Goal: Task Accomplishment & Management: Use online tool/utility

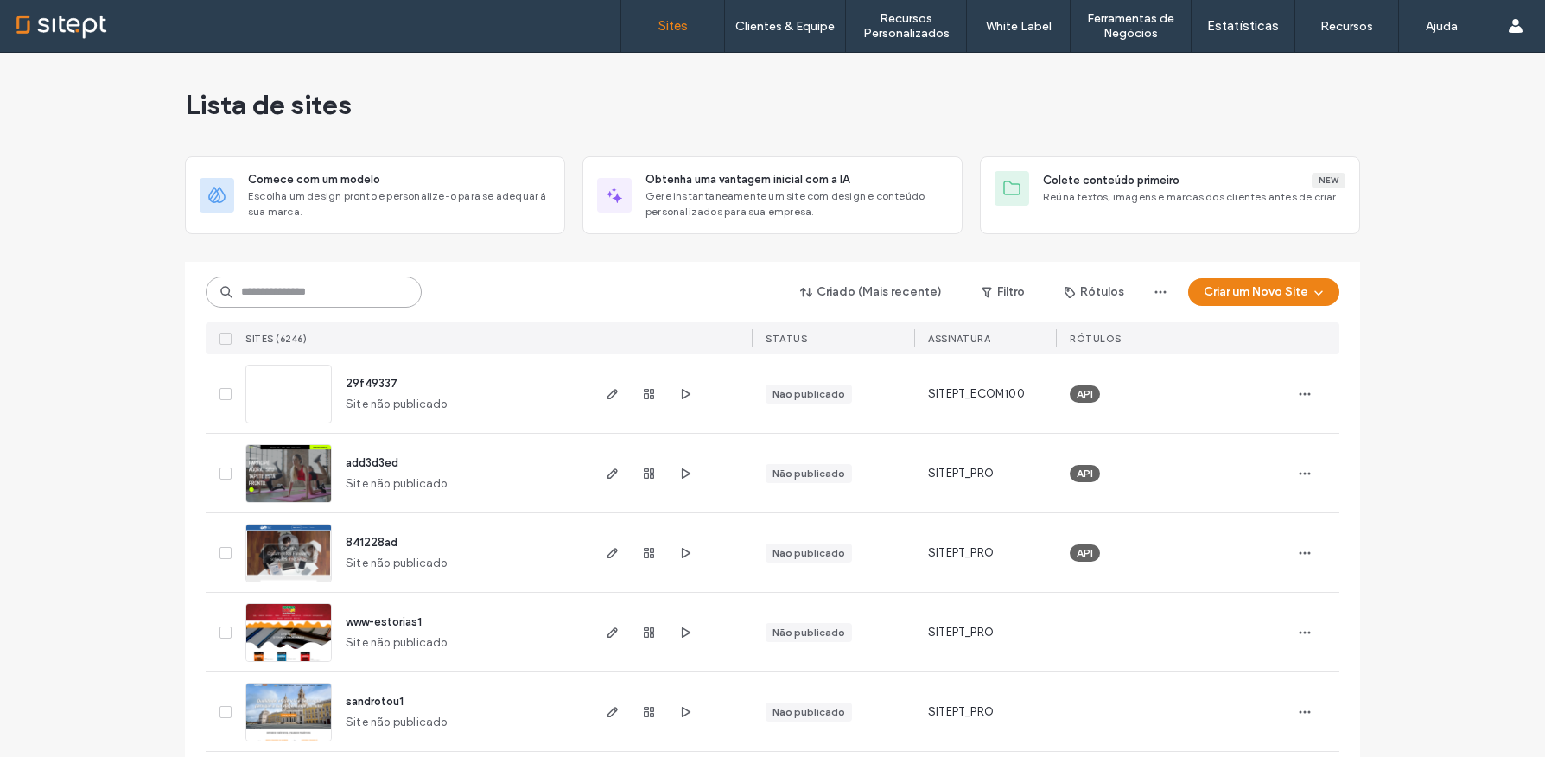
click at [334, 293] on input at bounding box center [314, 291] width 216 height 31
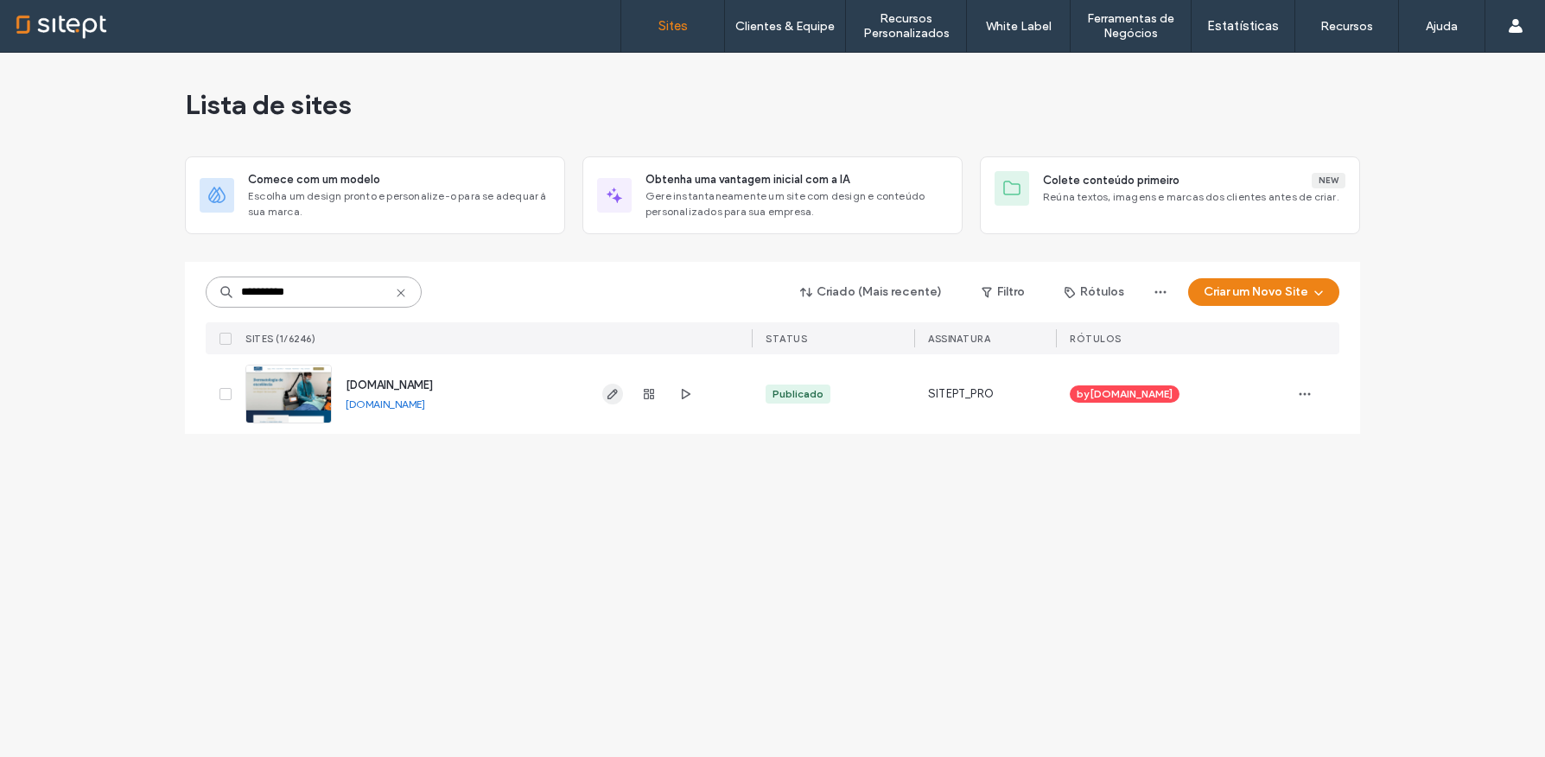
type input "**********"
click at [615, 390] on use "button" at bounding box center [612, 394] width 10 height 10
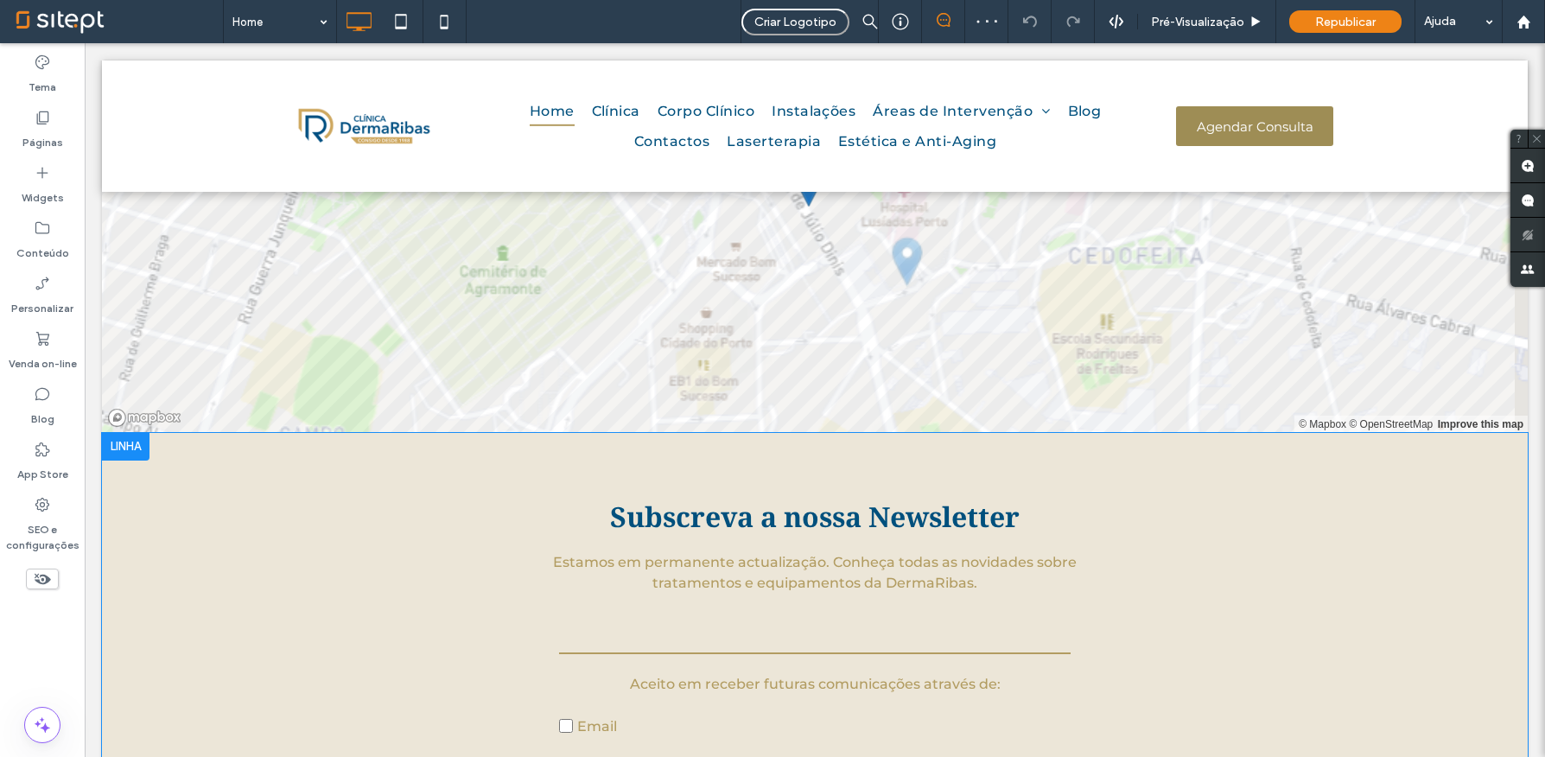
scroll to position [4608, 0]
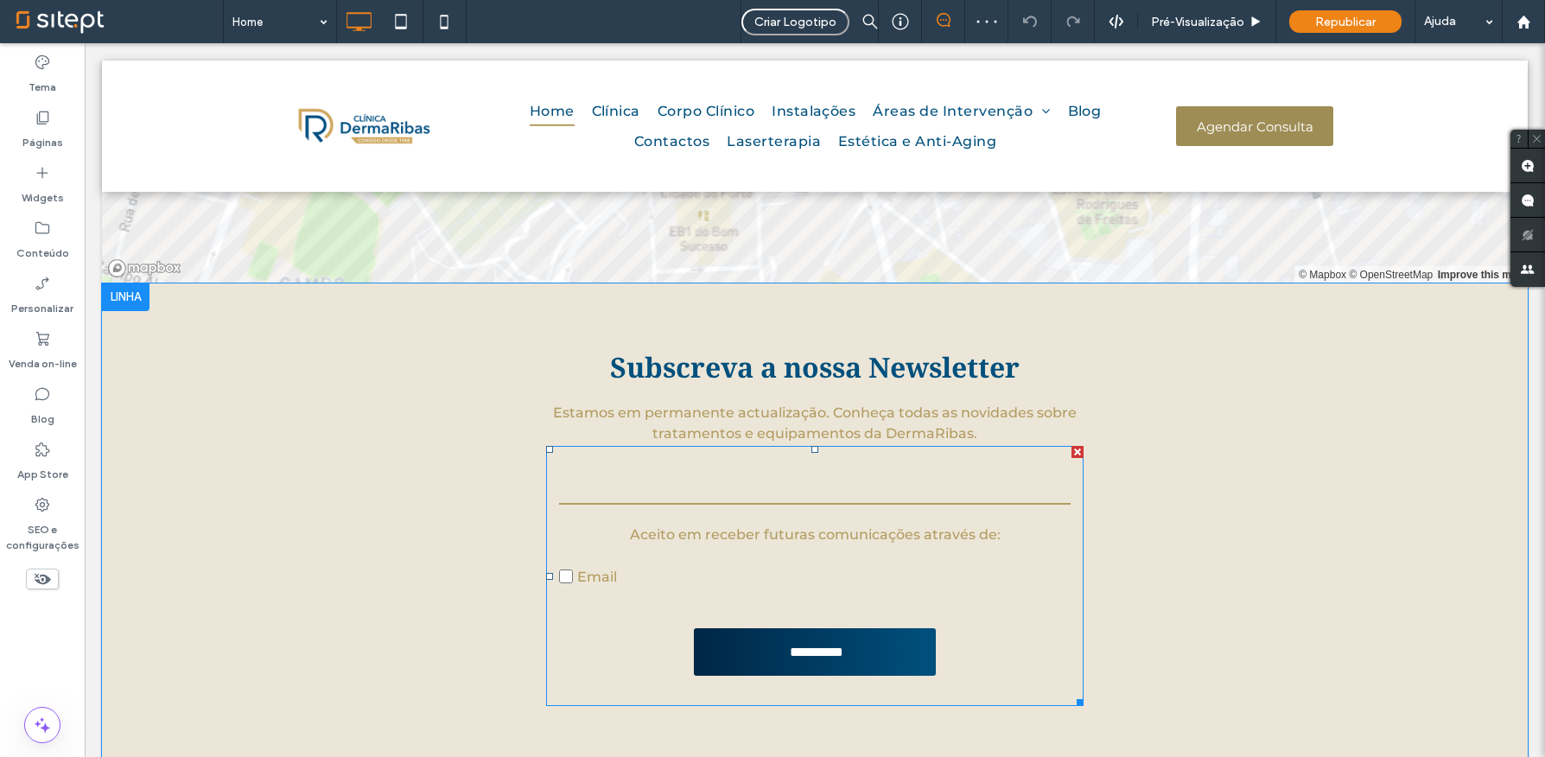
click at [748, 524] on p "Aceito em receber futuras comunicações através de:" at bounding box center [815, 534] width 512 height 21
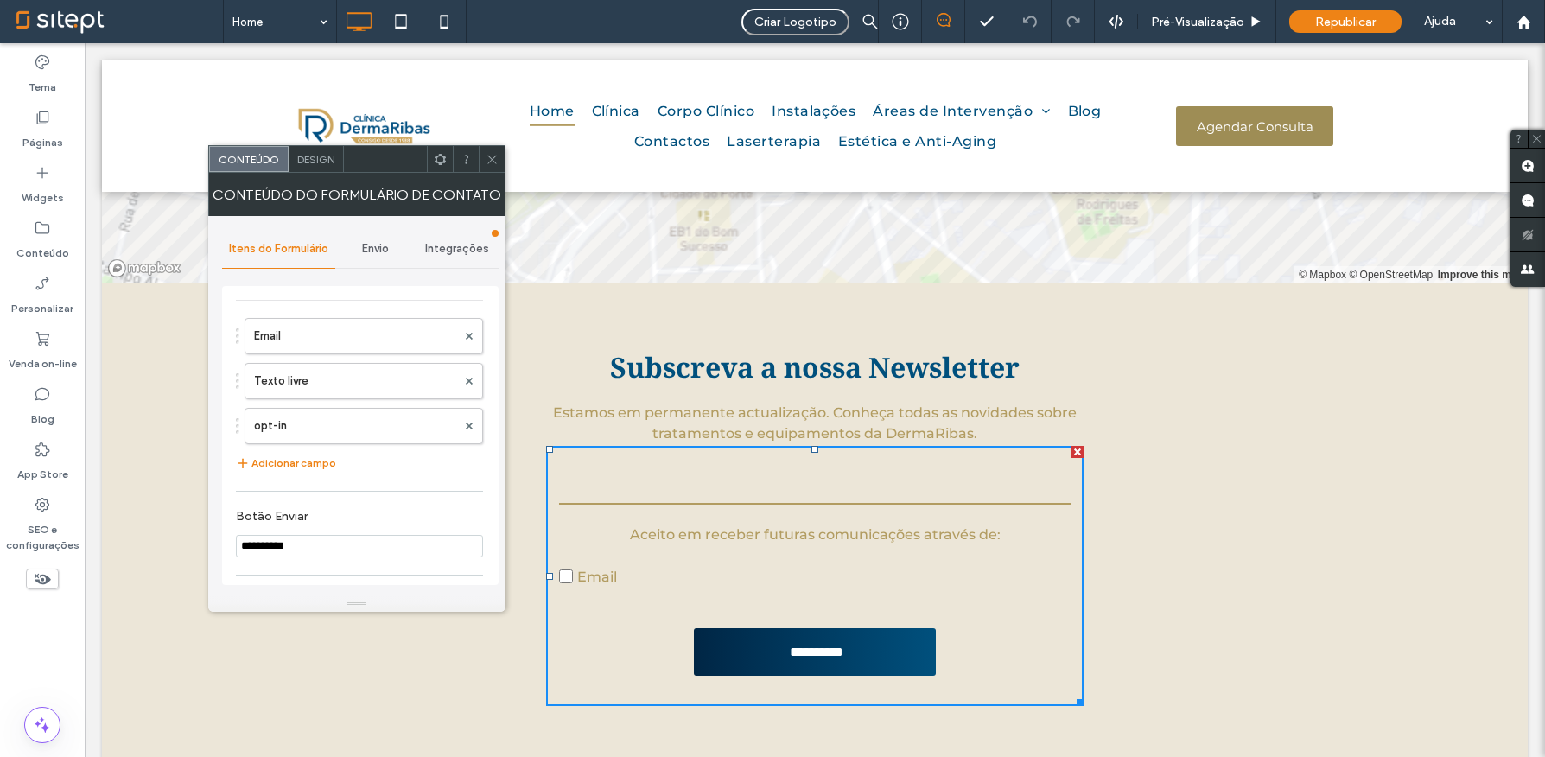
scroll to position [0, 0]
click at [379, 244] on span "Envio" at bounding box center [375, 249] width 27 height 14
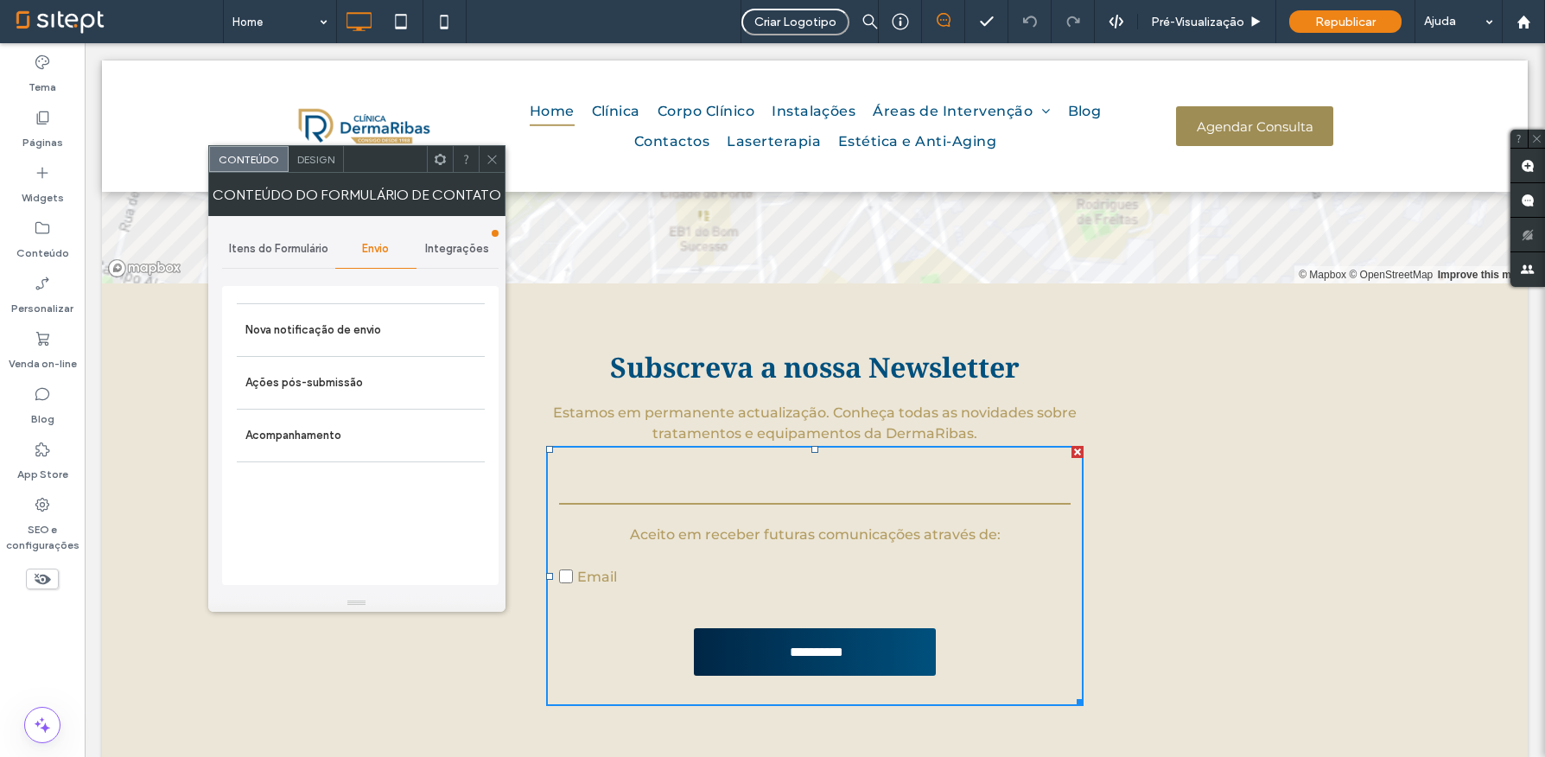
click at [448, 244] on span "Integrações" at bounding box center [457, 249] width 64 height 14
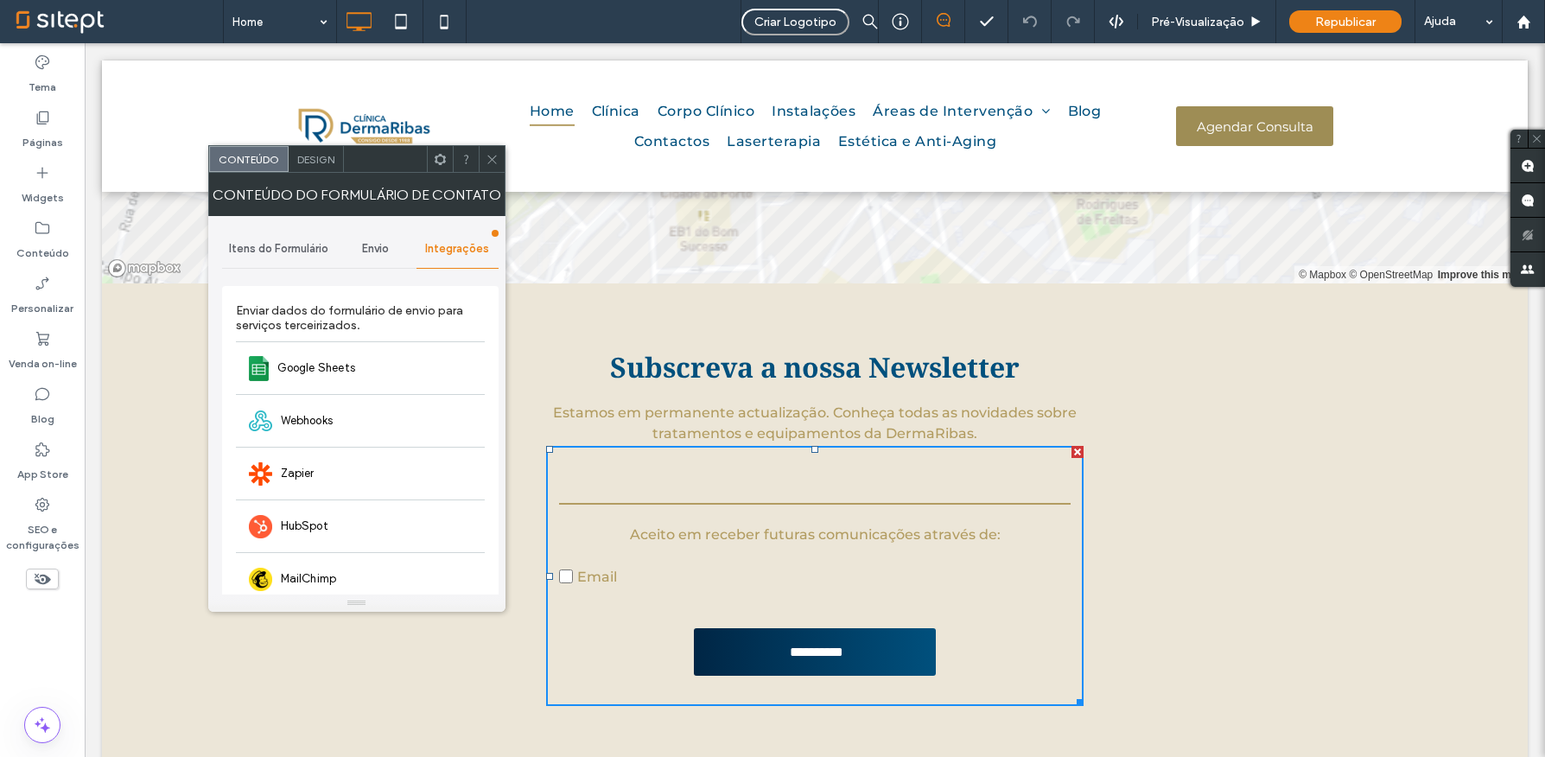
click at [492, 160] on use at bounding box center [491, 159] width 9 height 9
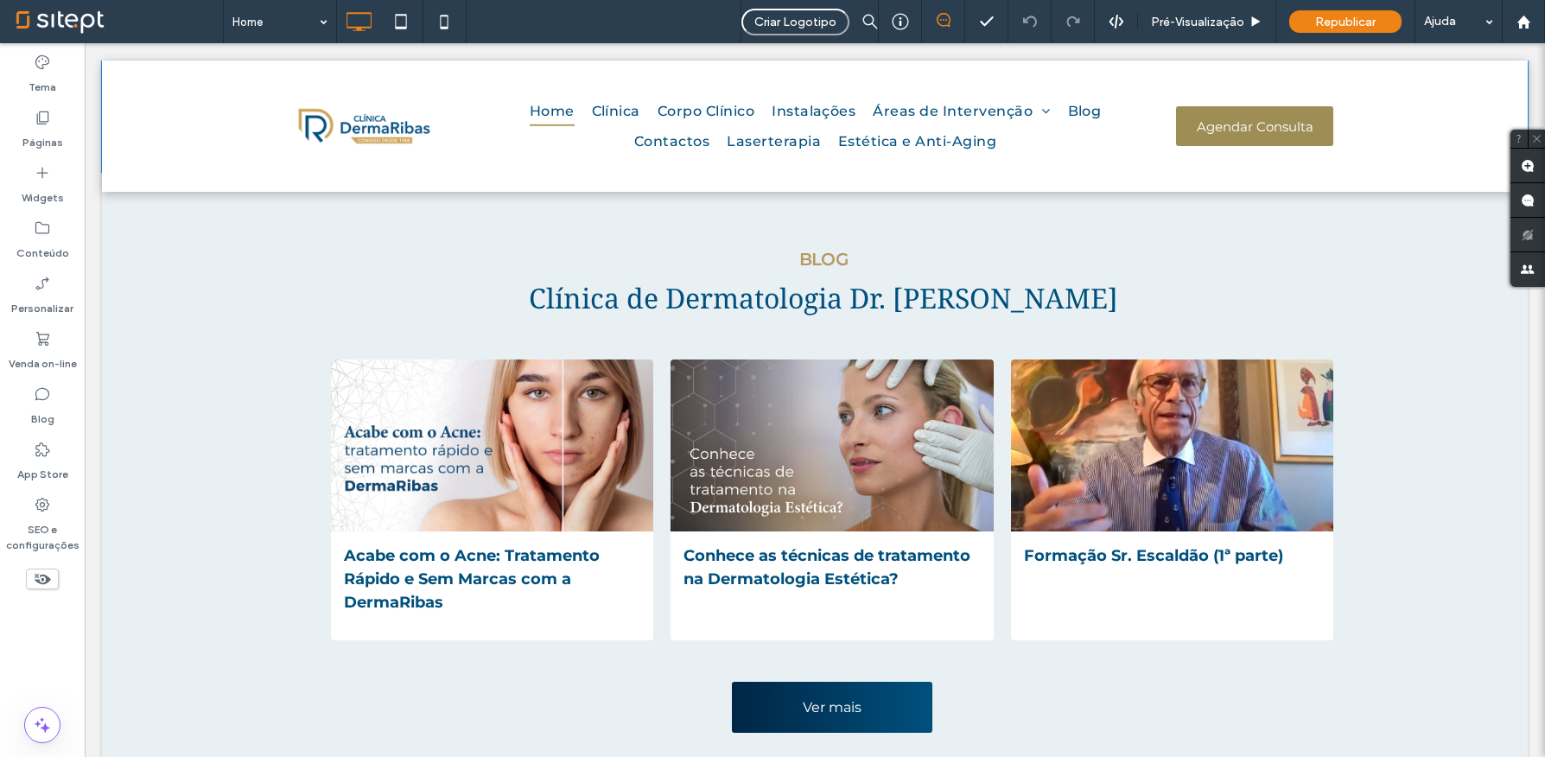
scroll to position [2667, 0]
